Goal: Information Seeking & Learning: Learn about a topic

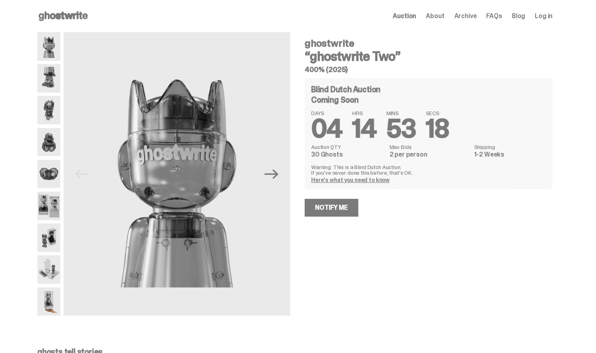
click at [48, 115] on img at bounding box center [48, 110] width 23 height 29
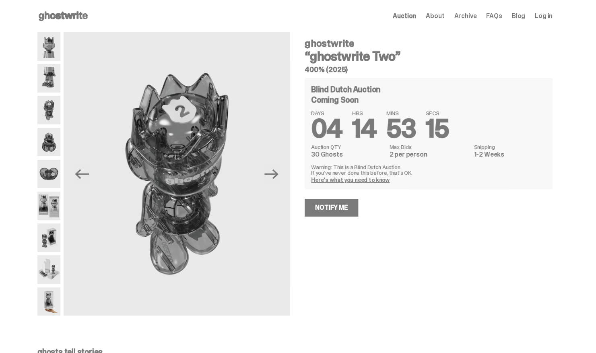
click at [52, 146] on img at bounding box center [48, 142] width 23 height 29
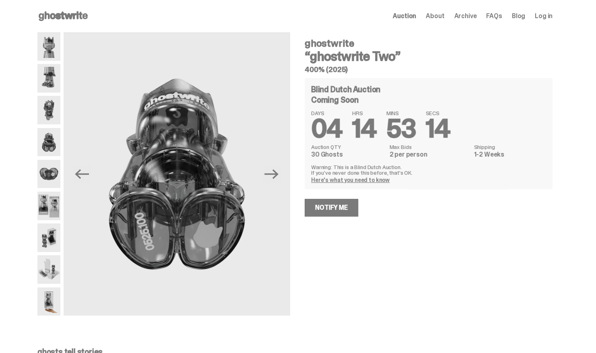
click at [53, 176] on img at bounding box center [48, 174] width 23 height 29
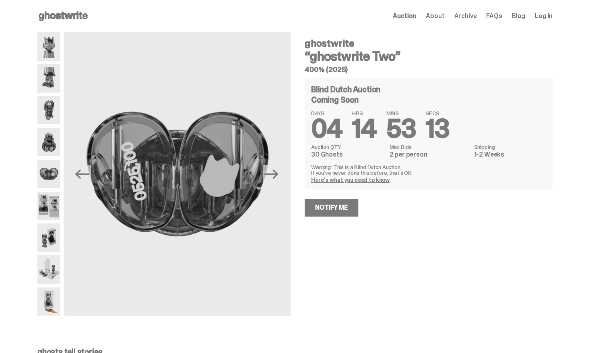
click at [52, 203] on img at bounding box center [48, 206] width 23 height 29
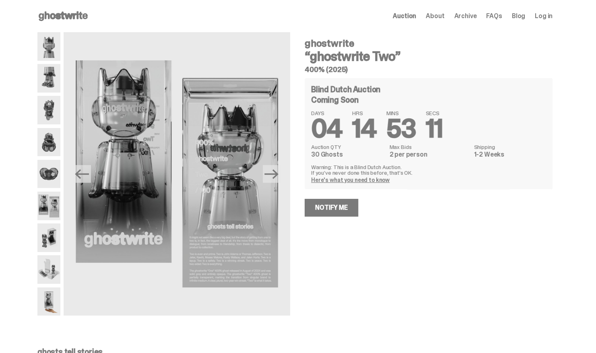
click at [54, 242] on img at bounding box center [48, 238] width 23 height 29
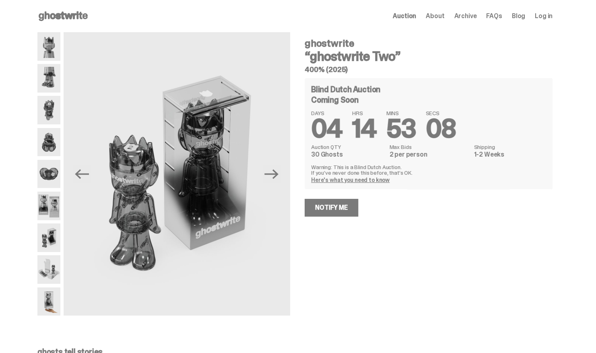
click at [52, 280] on img at bounding box center [48, 269] width 23 height 29
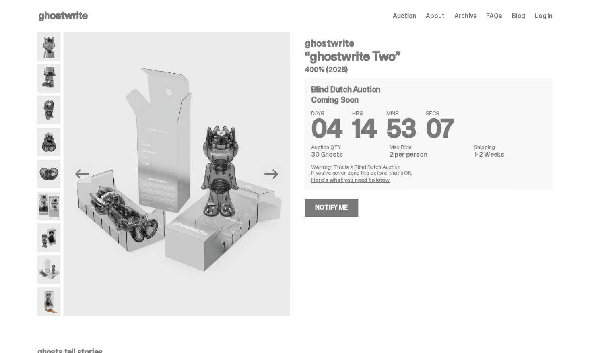
click at [51, 311] on img at bounding box center [48, 302] width 23 height 29
